Goal: Information Seeking & Learning: Understand process/instructions

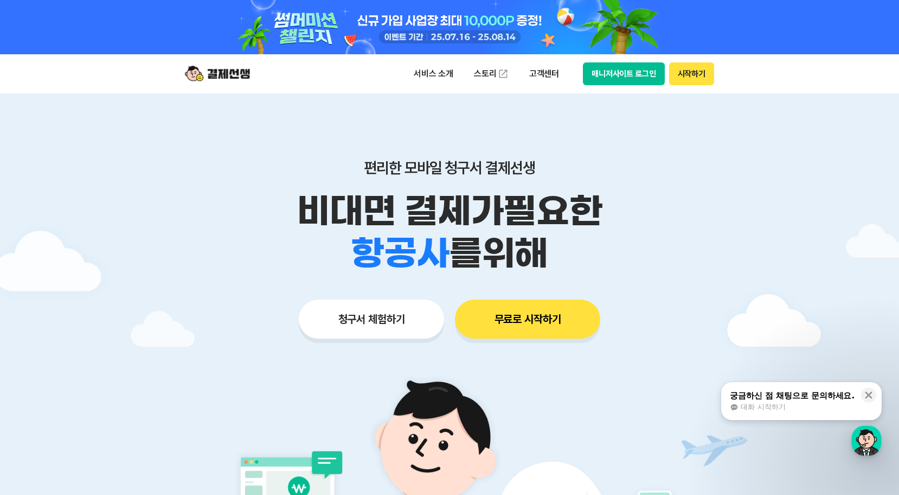
click at [804, 404] on div "대화 시작하기" at bounding box center [792, 407] width 125 height 10
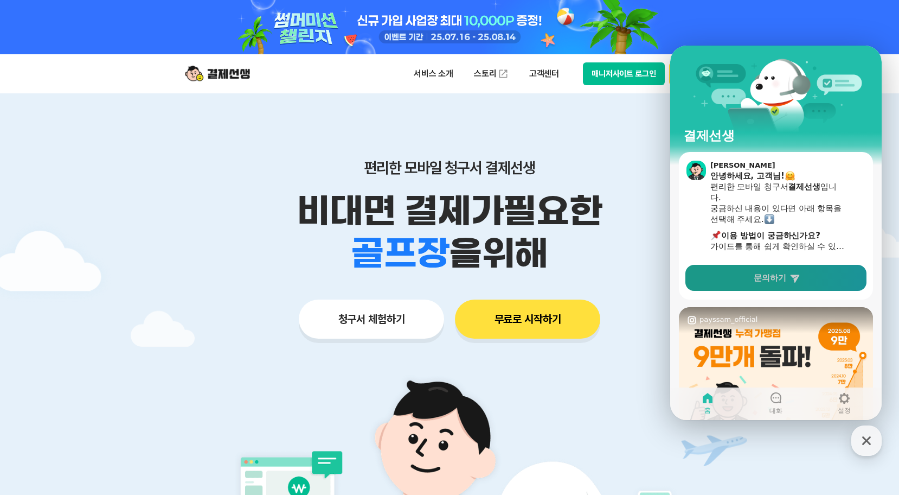
click at [760, 285] on link "문의하기" at bounding box center [776, 278] width 181 height 26
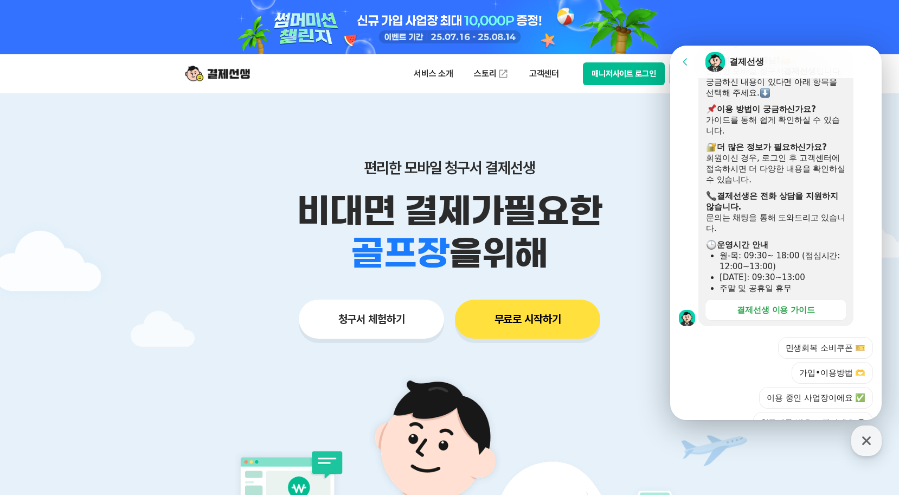
scroll to position [324, 0]
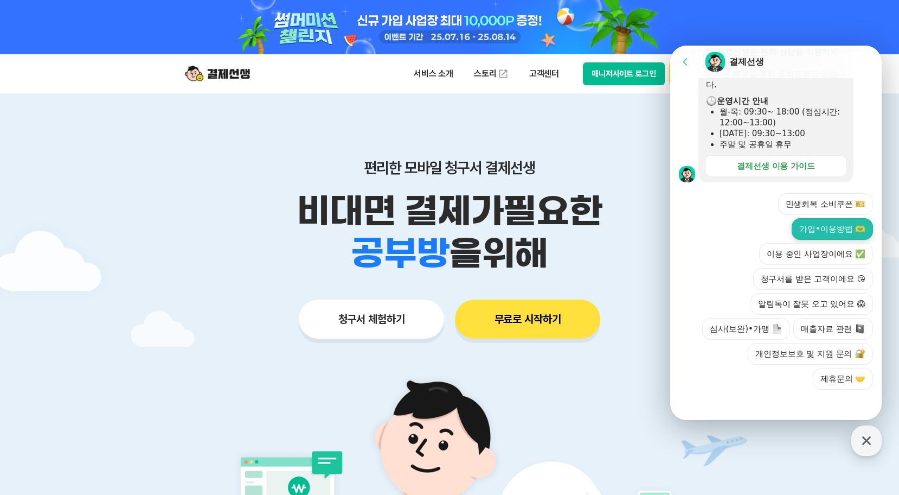
click at [836, 228] on button "가입•이용방법 🫶" at bounding box center [832, 229] width 81 height 22
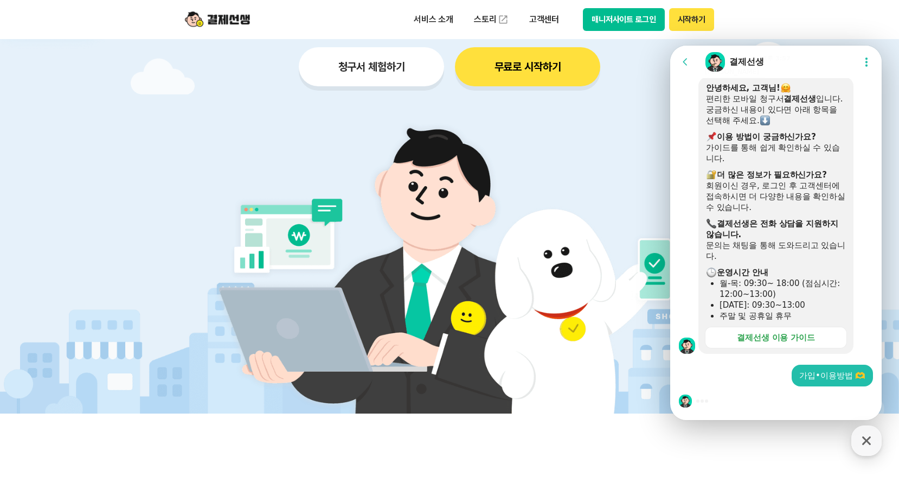
scroll to position [253, 0]
click at [804, 339] on div "결제선생 이용 가이드" at bounding box center [776, 337] width 78 height 11
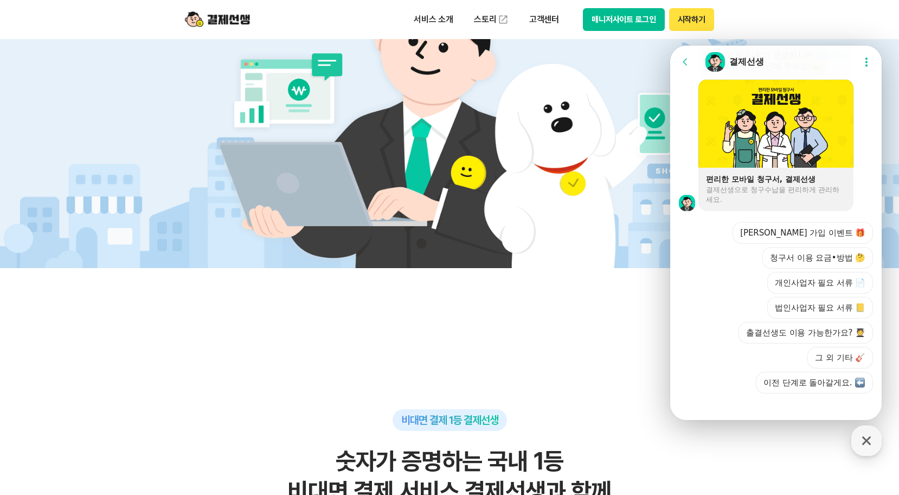
scroll to position [817, 0]
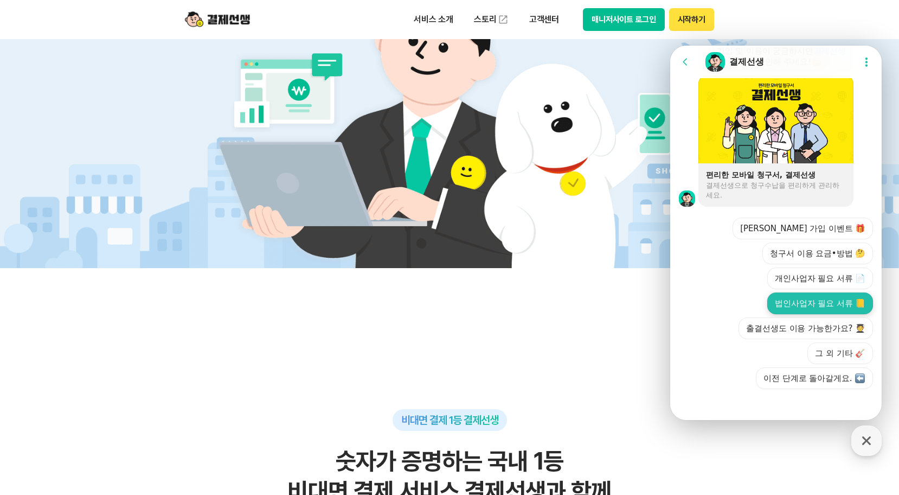
click at [799, 295] on button "법인사업자 필요 서류 📒" at bounding box center [820, 303] width 106 height 22
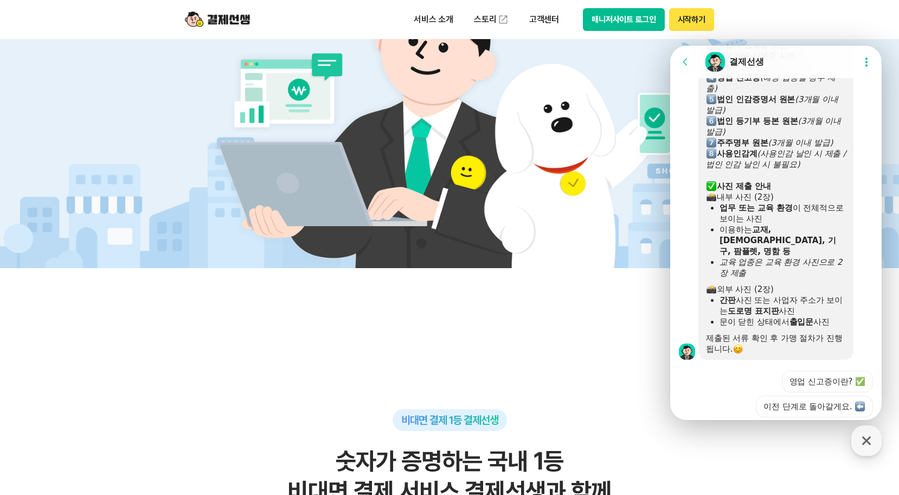
scroll to position [1074, 0]
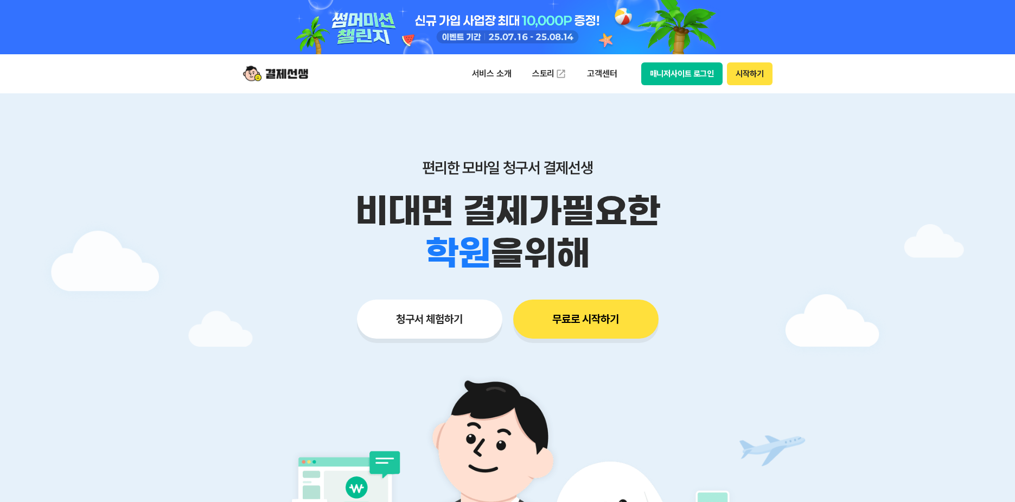
click at [667, 67] on button "매니저사이트 로그인" at bounding box center [682, 73] width 82 height 23
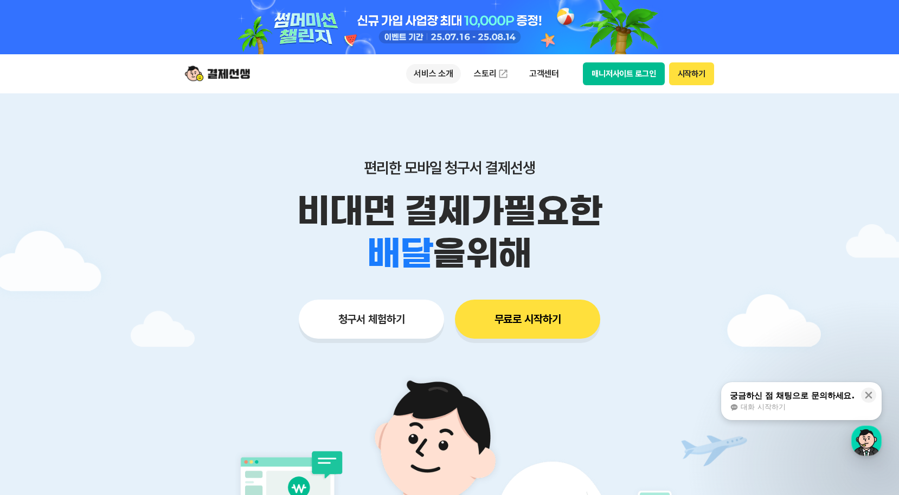
click at [443, 77] on p "서비스 소개" at bounding box center [433, 74] width 55 height 20
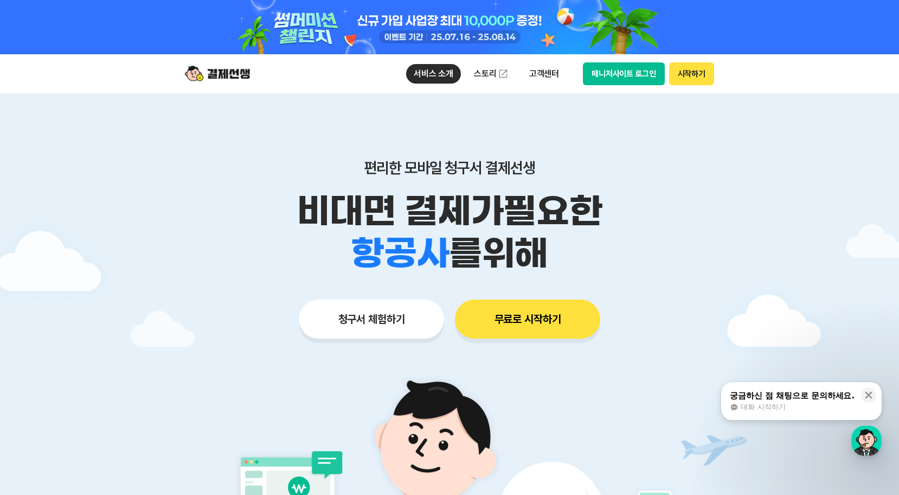
click at [631, 70] on button "매니저사이트 로그인" at bounding box center [624, 73] width 82 height 23
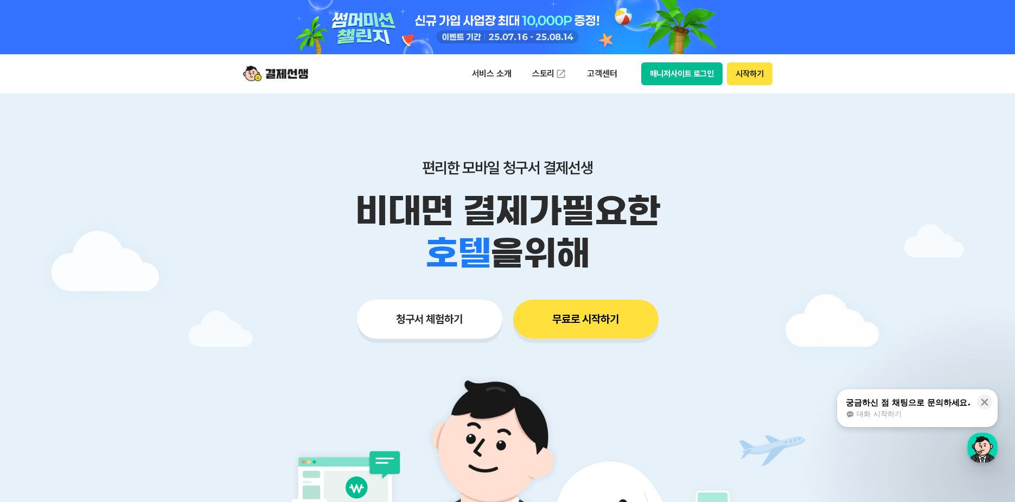
click at [664, 75] on button "매니저사이트 로그인" at bounding box center [682, 73] width 82 height 23
